Goal: Task Accomplishment & Management: Complete application form

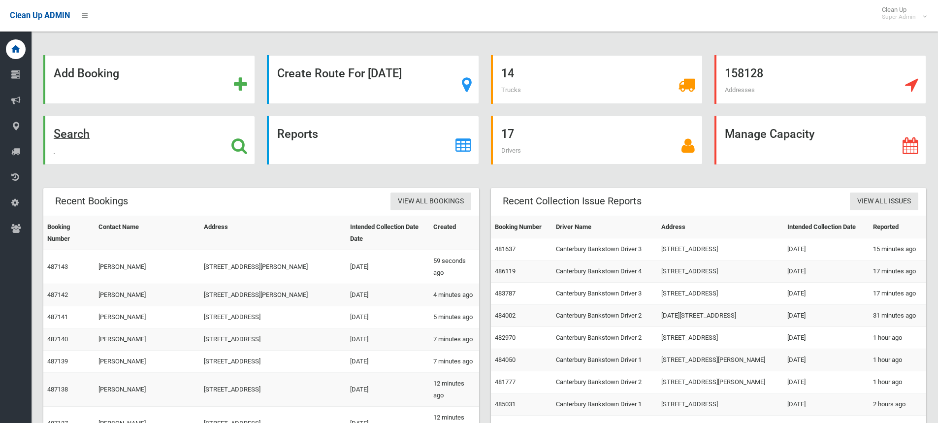
click at [71, 139] on strong "Search" at bounding box center [72, 134] width 36 height 14
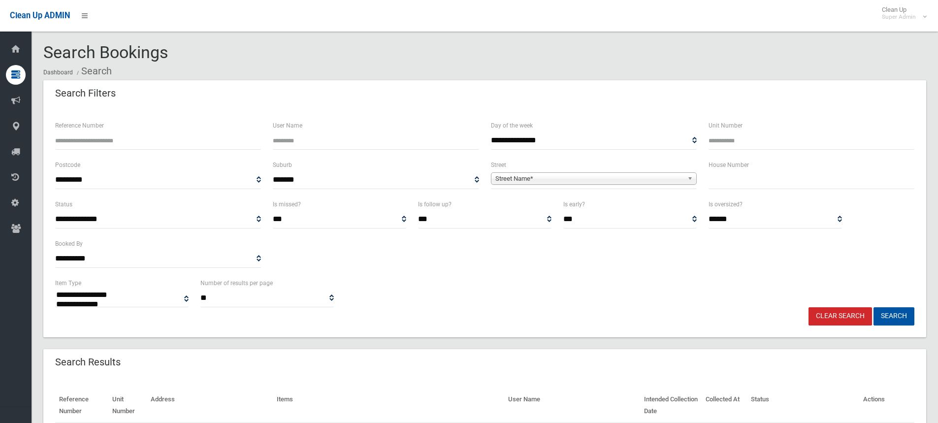
select select
click at [746, 176] on input "text" at bounding box center [811, 180] width 206 height 18
type input "***"
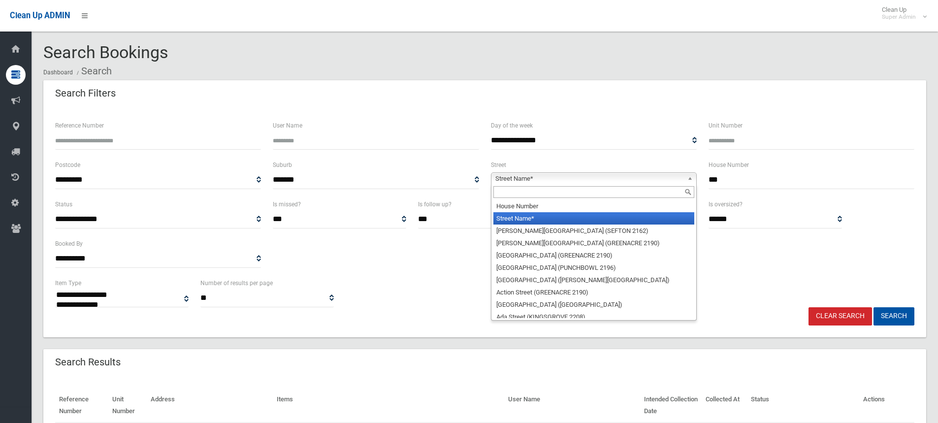
click at [530, 179] on span "Street Name*" at bounding box center [589, 179] width 188 height 12
click at [522, 193] on input "text" at bounding box center [593, 192] width 201 height 12
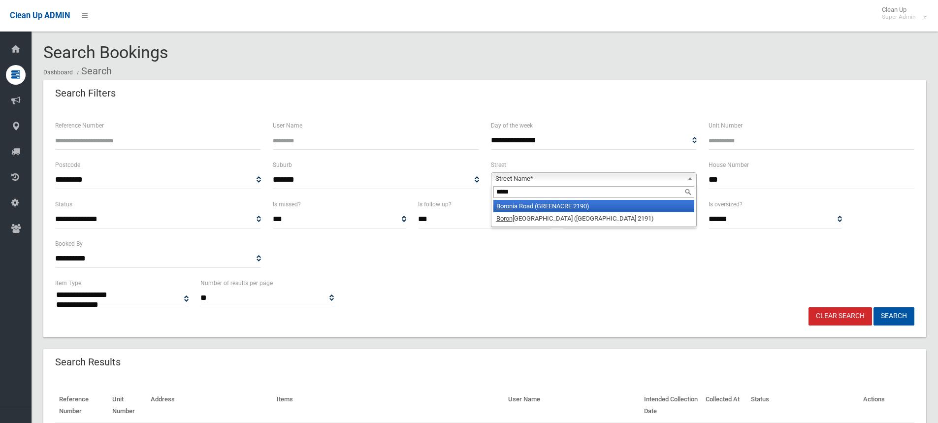
type input "*****"
click at [522, 208] on li "Boron ia Road (GREENACRE 2190)" at bounding box center [593, 206] width 201 height 12
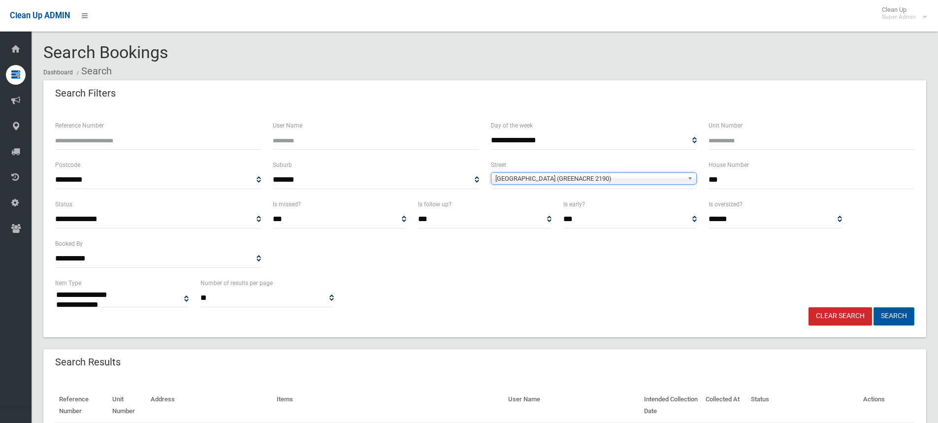
click at [888, 312] on button "Search" at bounding box center [893, 316] width 41 height 18
select select
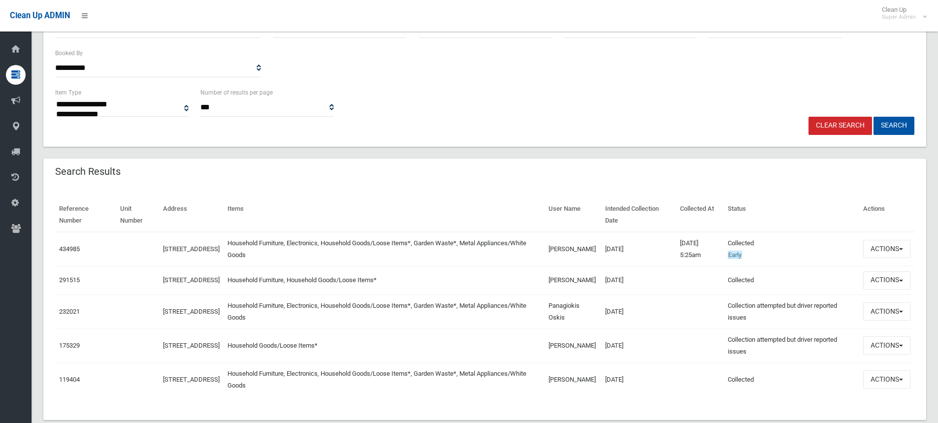
scroll to position [197, 0]
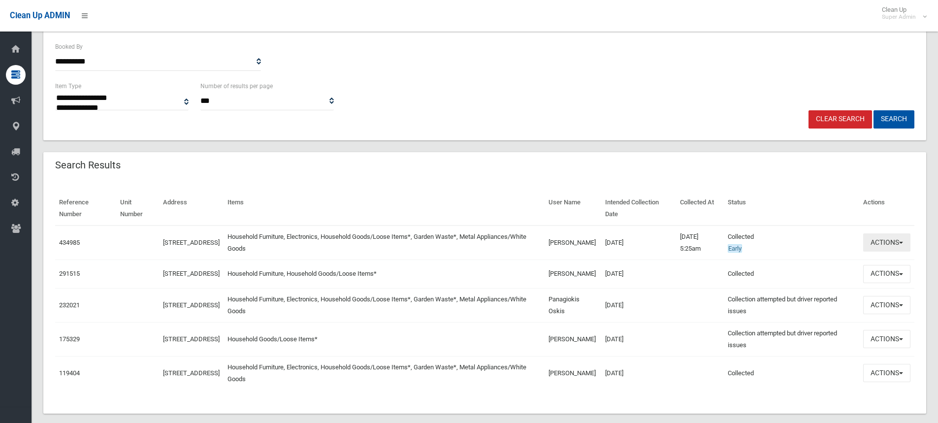
click at [880, 246] on button "Actions" at bounding box center [886, 242] width 47 height 18
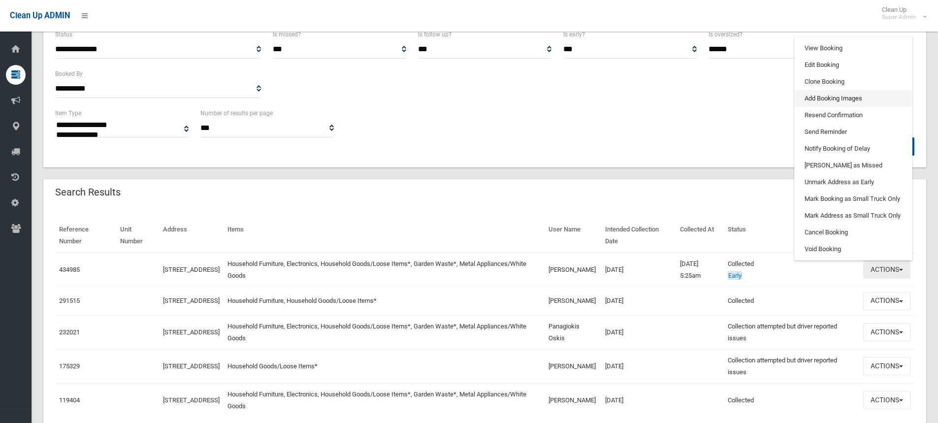
scroll to position [98, 0]
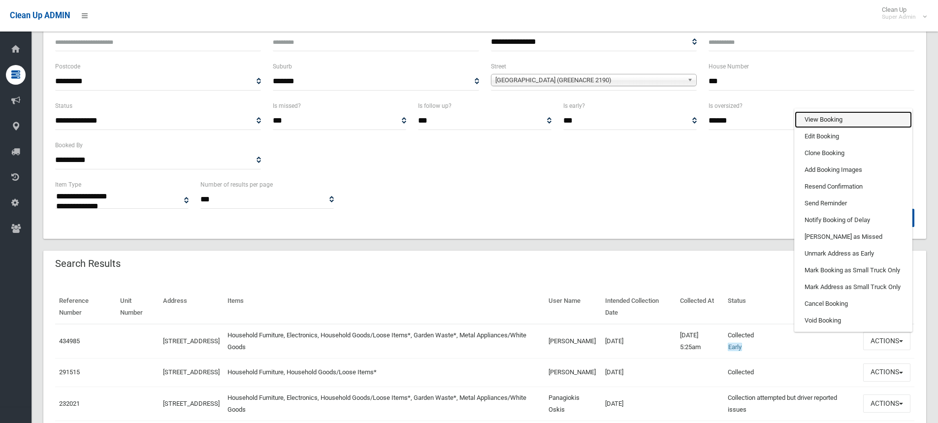
click at [834, 118] on link "View Booking" at bounding box center [852, 119] width 117 height 17
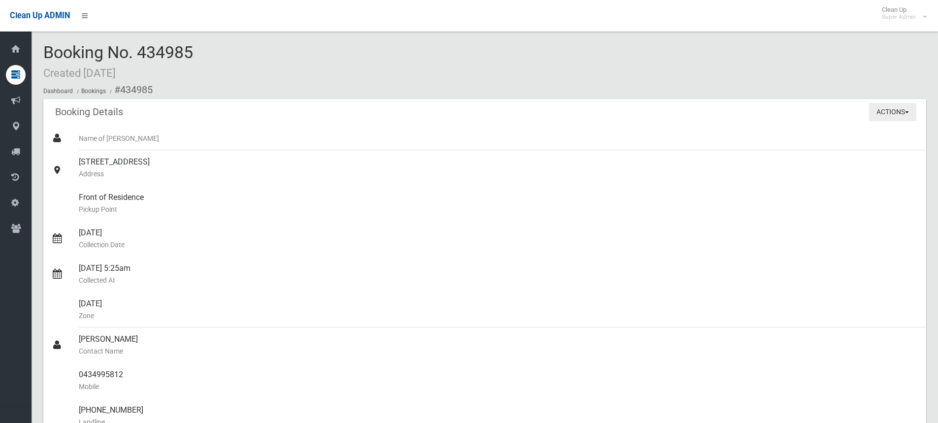
click at [890, 118] on button "Actions" at bounding box center [892, 112] width 47 height 18
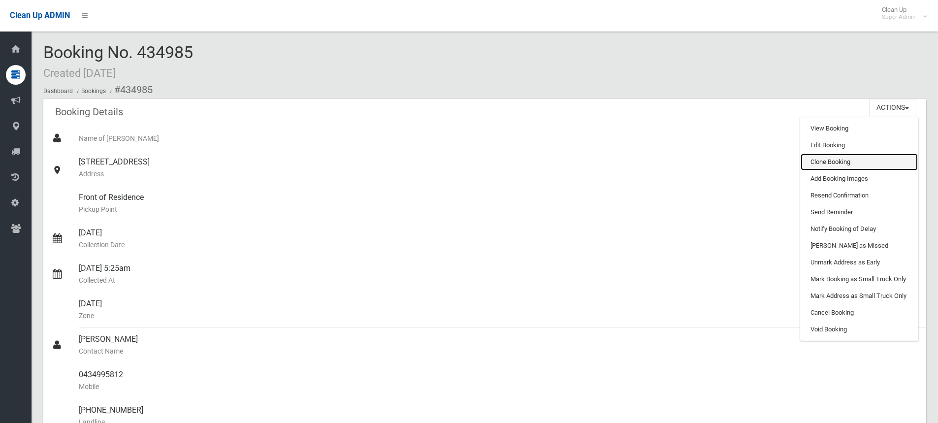
click at [826, 163] on link "Clone Booking" at bounding box center [858, 162] width 117 height 17
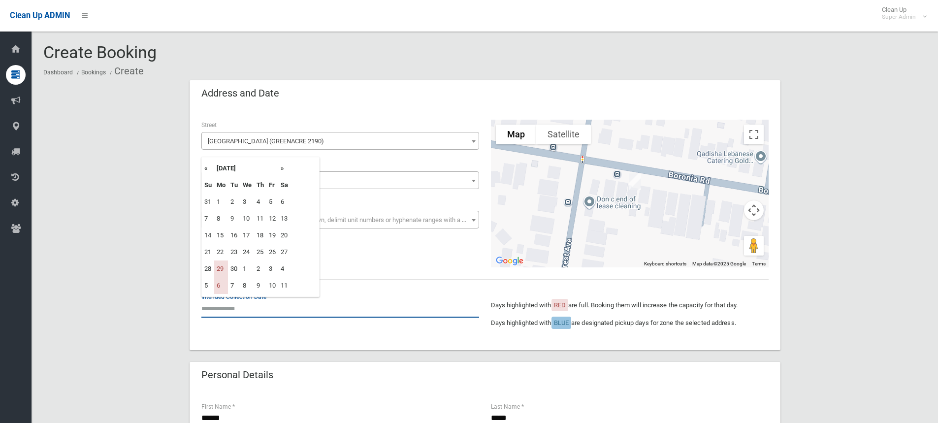
click at [211, 300] on input "text" at bounding box center [340, 308] width 278 height 18
click at [285, 164] on th "»" at bounding box center [284, 168] width 12 height 17
click at [219, 253] on td "20" at bounding box center [221, 252] width 14 height 17
type input "**********"
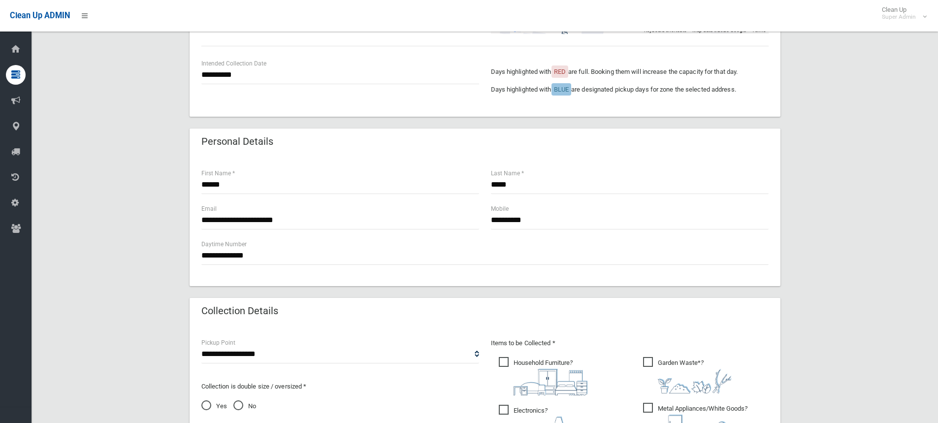
scroll to position [246, 0]
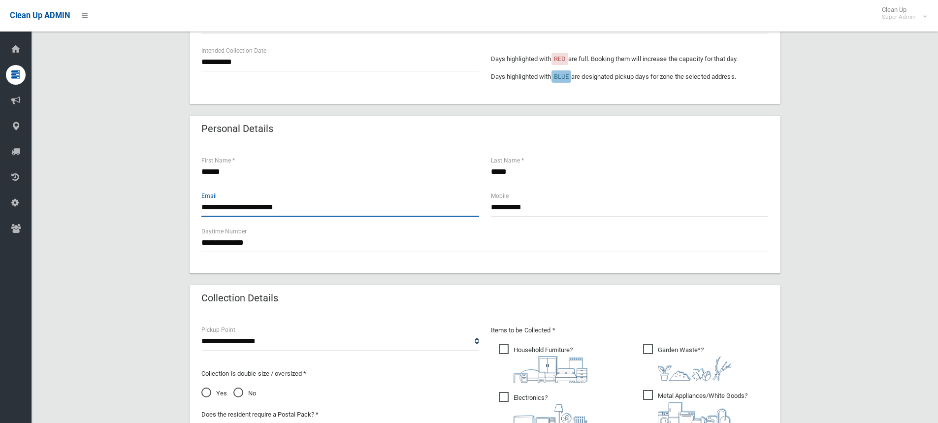
drag, startPoint x: 300, startPoint y: 208, endPoint x: 156, endPoint y: 212, distance: 143.8
click at [156, 212] on div "**********" at bounding box center [484, 261] width 883 height 854
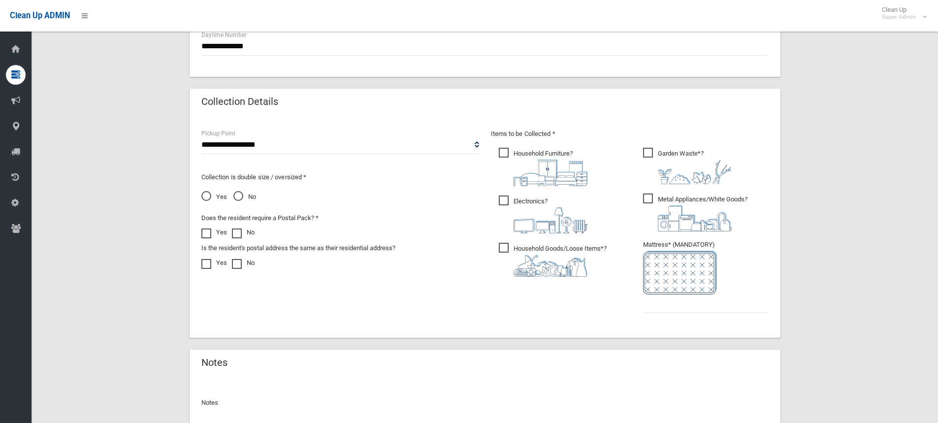
scroll to position [443, 0]
click at [683, 303] on input "text" at bounding box center [706, 303] width 126 height 18
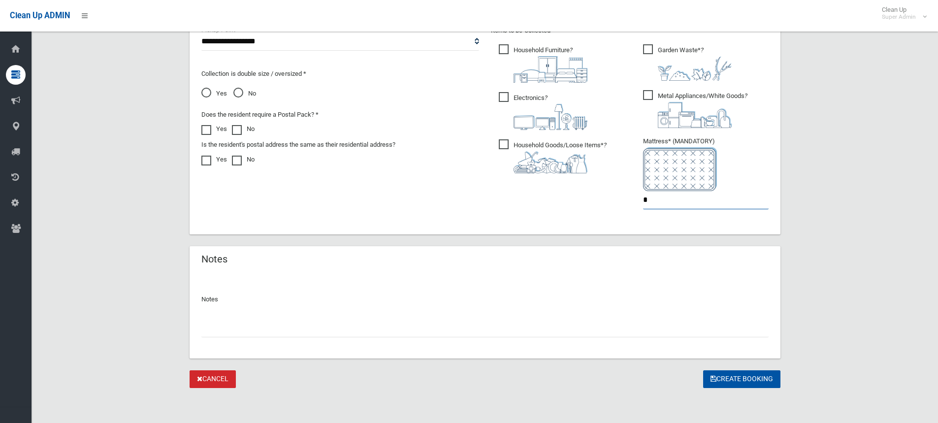
scroll to position [546, 0]
type input "*"
click at [253, 324] on input "text" at bounding box center [484, 327] width 567 height 18
type input "**********"
click at [736, 381] on button "Create Booking" at bounding box center [741, 379] width 77 height 18
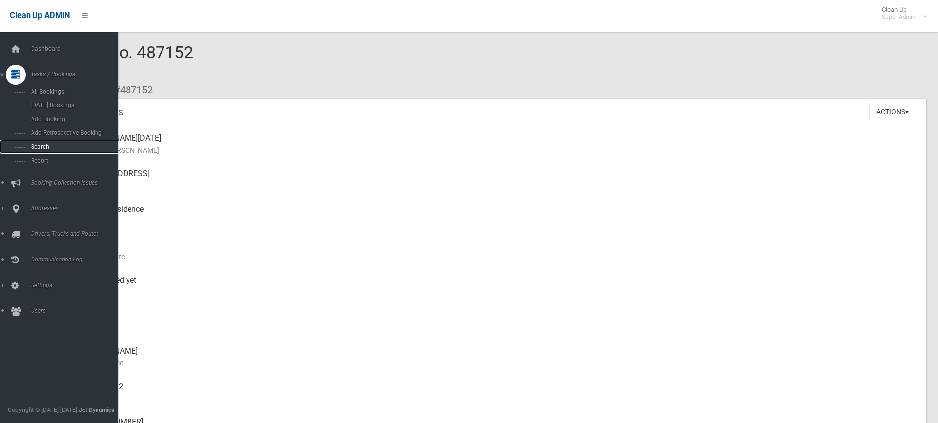
click at [36, 145] on span "Search" at bounding box center [72, 146] width 89 height 7
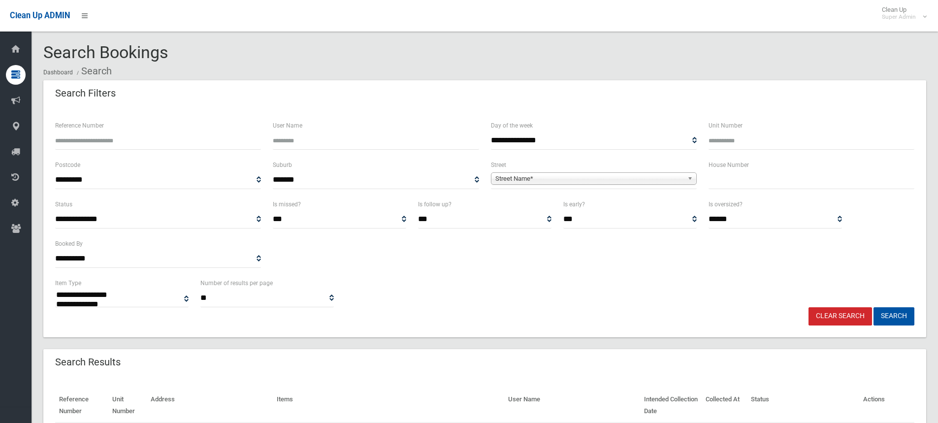
select select
click at [731, 180] on input "text" at bounding box center [811, 180] width 206 height 18
type input "**"
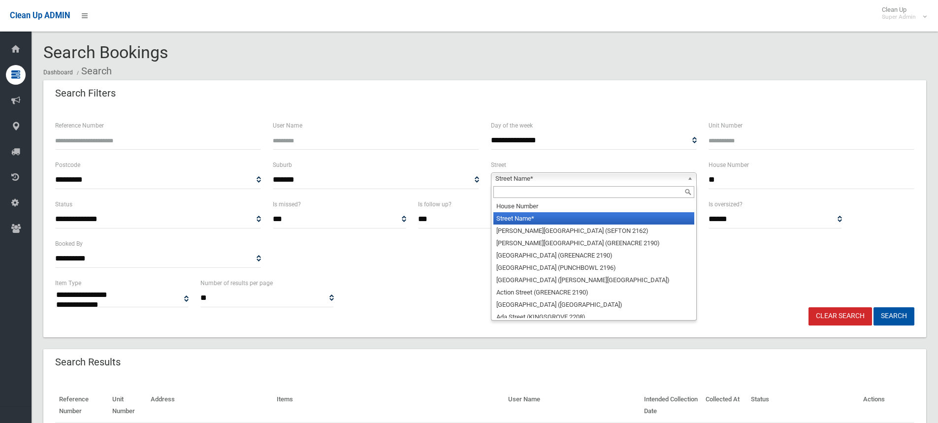
click at [525, 181] on span "Street Name*" at bounding box center [589, 179] width 188 height 12
click at [518, 196] on input "text" at bounding box center [593, 192] width 201 height 12
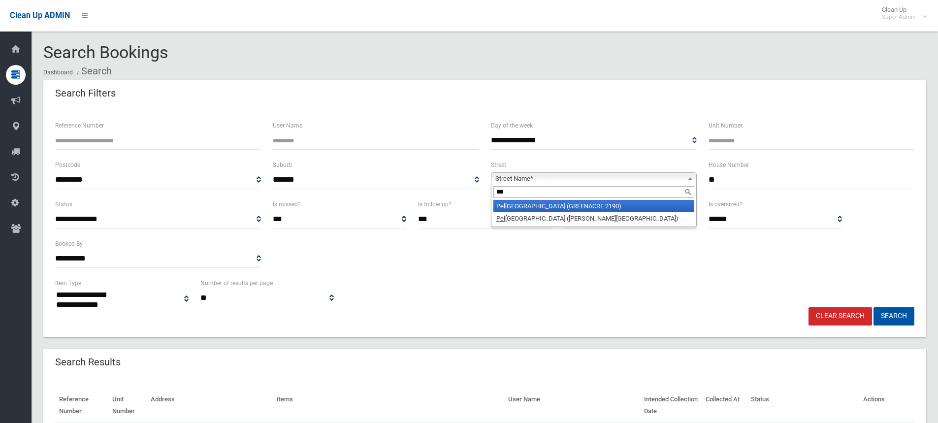
type input "***"
click at [517, 208] on li "Pel man Avenue (GREENACRE 2190)" at bounding box center [593, 206] width 201 height 12
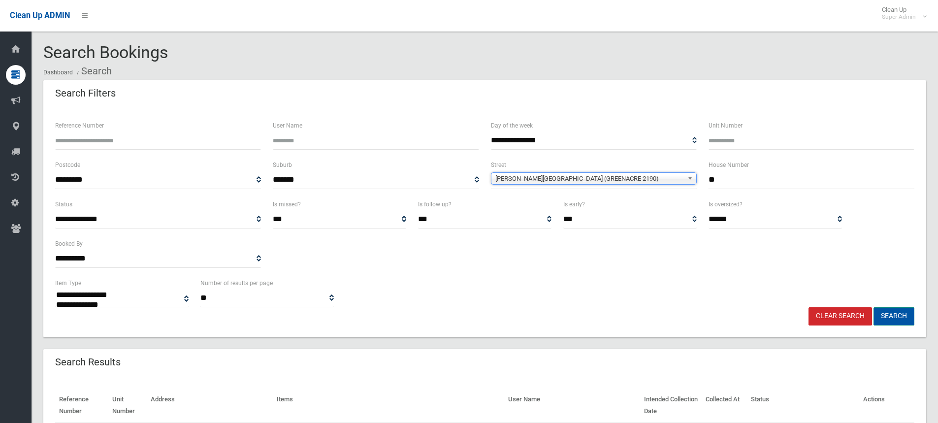
click at [881, 318] on button "Search" at bounding box center [893, 316] width 41 height 18
select select
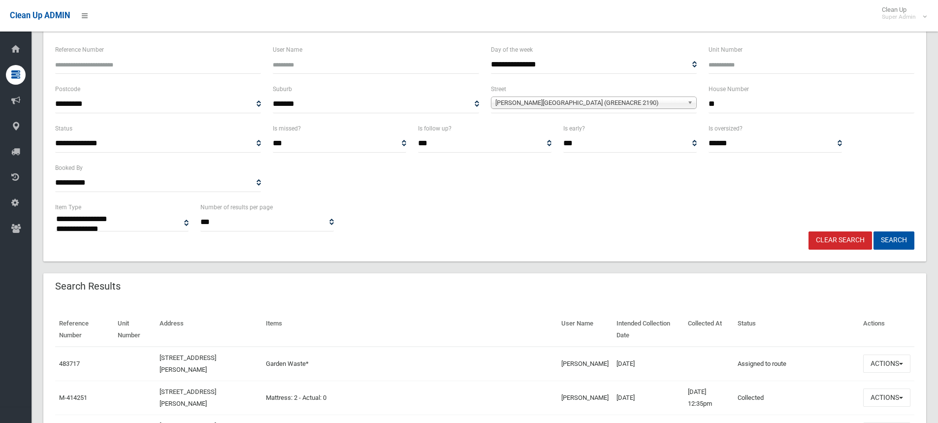
scroll to position [197, 0]
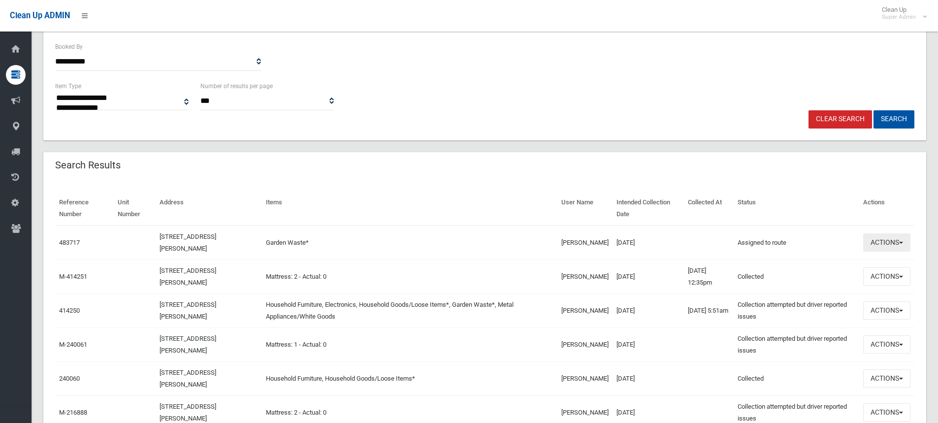
click at [887, 248] on button "Actions" at bounding box center [886, 242] width 47 height 18
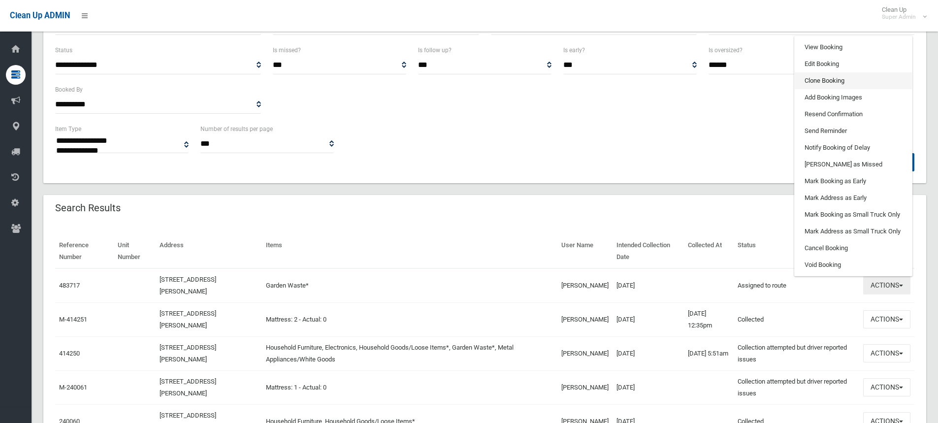
scroll to position [98, 0]
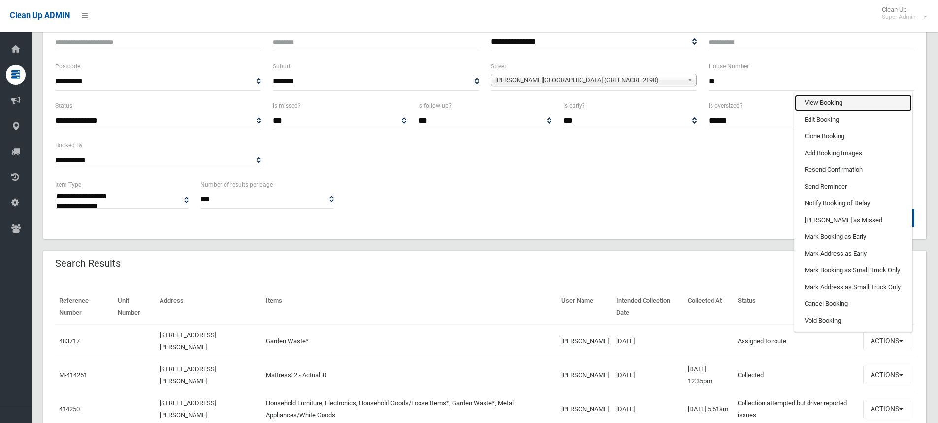
click at [820, 102] on link "View Booking" at bounding box center [852, 103] width 117 height 17
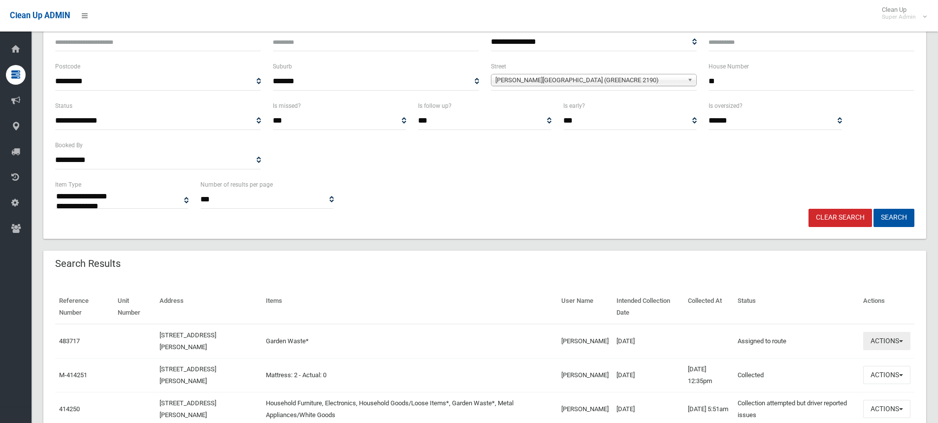
click at [876, 335] on button "Actions" at bounding box center [886, 341] width 47 height 18
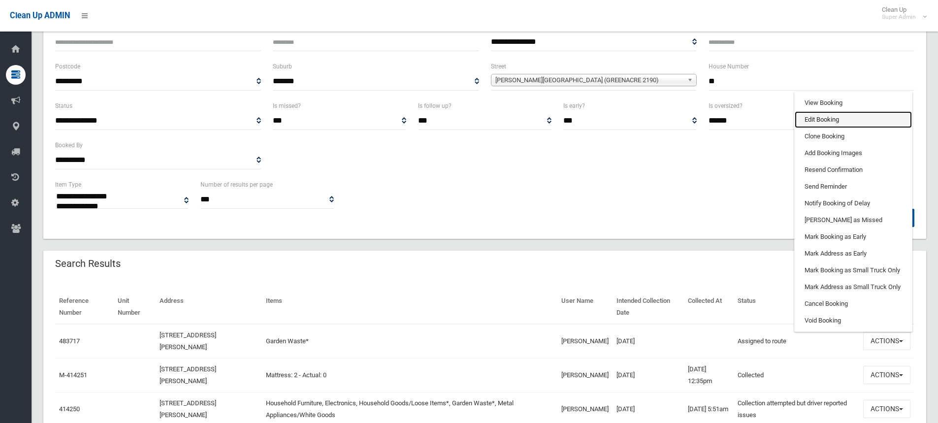
click at [828, 119] on link "Edit Booking" at bounding box center [852, 119] width 117 height 17
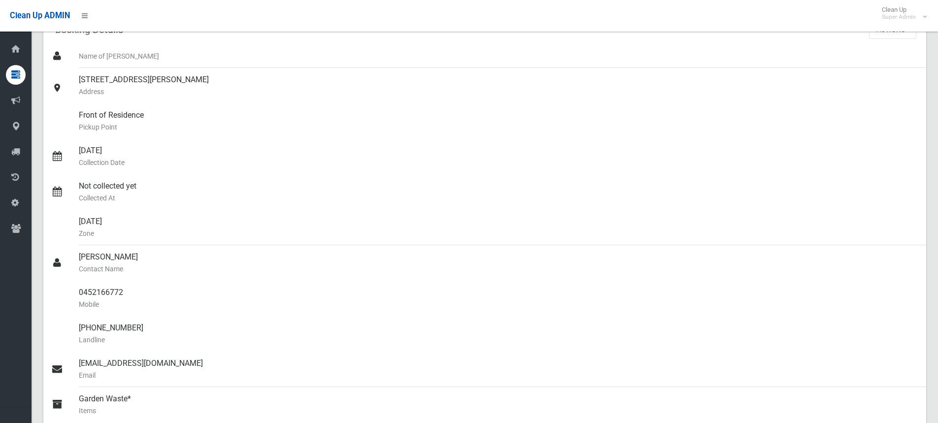
scroll to position [81, 0]
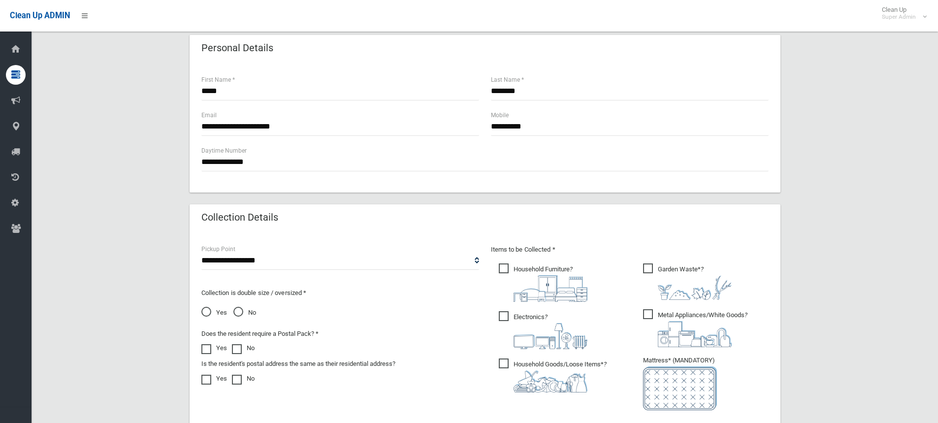
scroll to position [492, 0]
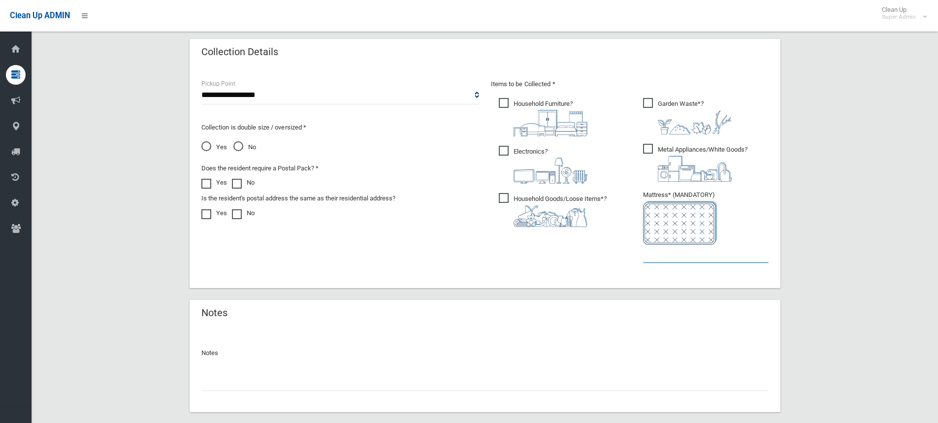
click at [710, 255] on input "text" at bounding box center [706, 254] width 126 height 18
type input "*"
click at [246, 381] on input "text" at bounding box center [484, 382] width 567 height 18
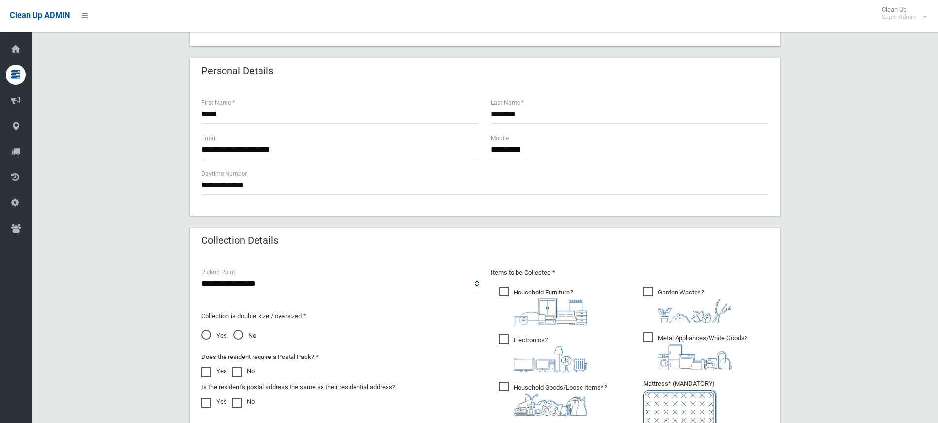
scroll to position [541, 0]
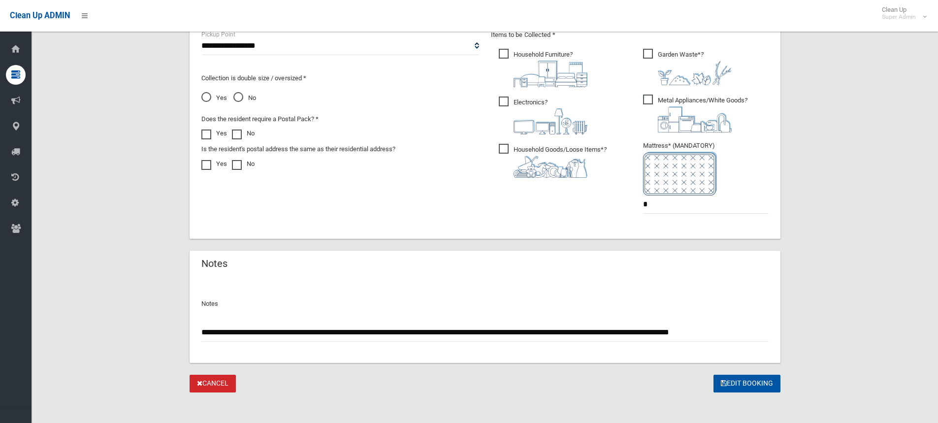
click at [226, 335] on input "**********" at bounding box center [484, 332] width 567 height 18
paste input "**********"
click at [730, 325] on input "**********" at bounding box center [484, 332] width 567 height 18
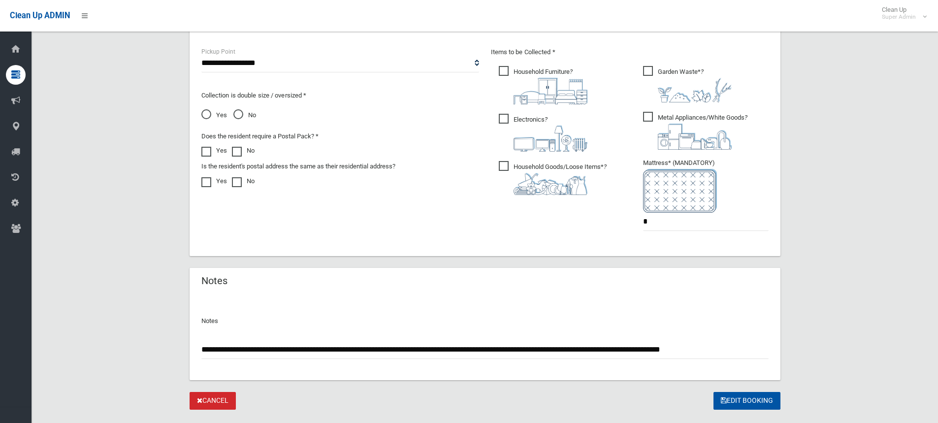
scroll to position [546, 0]
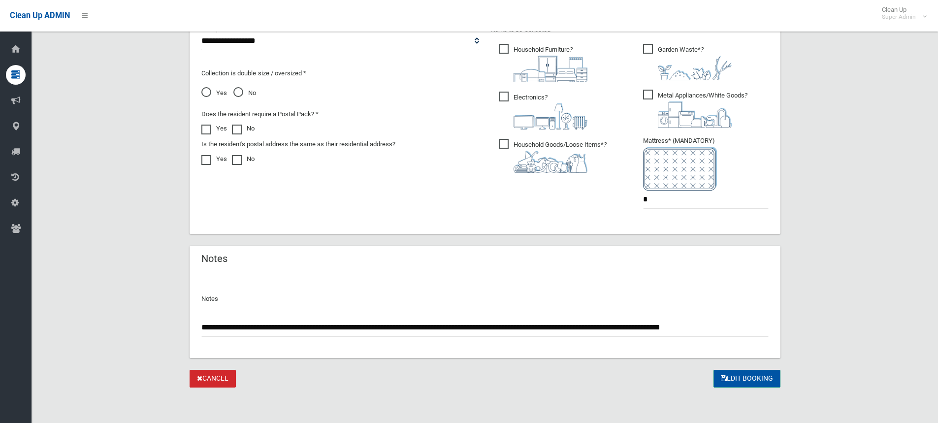
type input "**********"
click at [740, 380] on button "Edit Booking" at bounding box center [746, 379] width 67 height 18
